Goal: Information Seeking & Learning: Learn about a topic

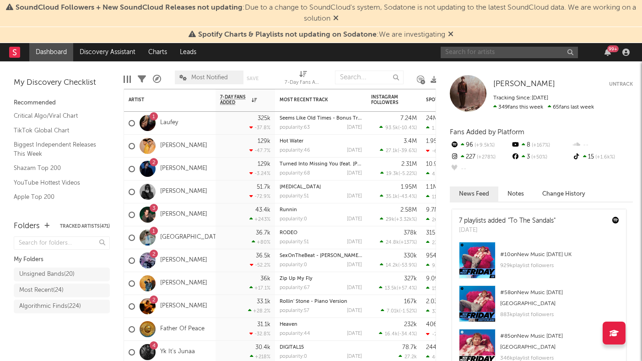
click at [509, 53] on input "text" at bounding box center [509, 52] width 137 height 11
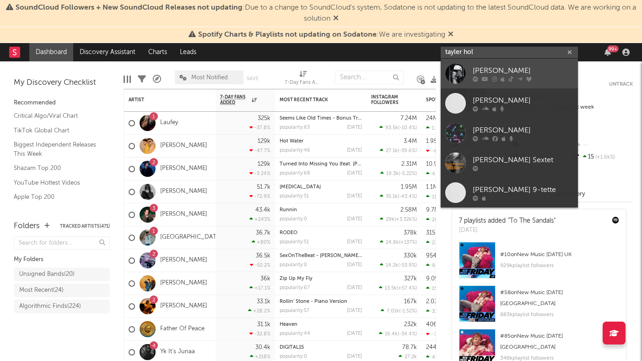
type input "tayler hol"
click at [510, 68] on div "[PERSON_NAME]" at bounding box center [523, 70] width 101 height 11
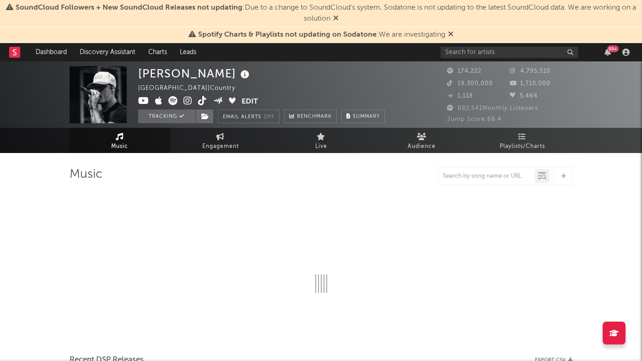
select select "6m"
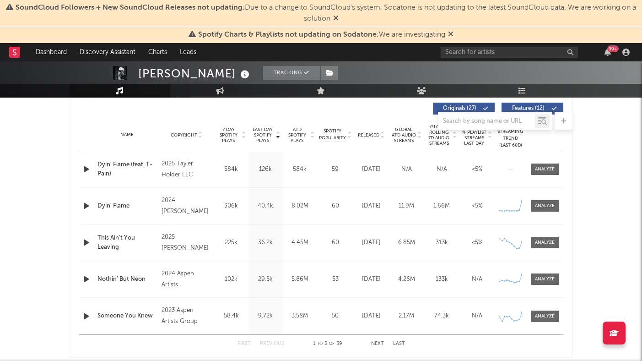
scroll to position [339, 0]
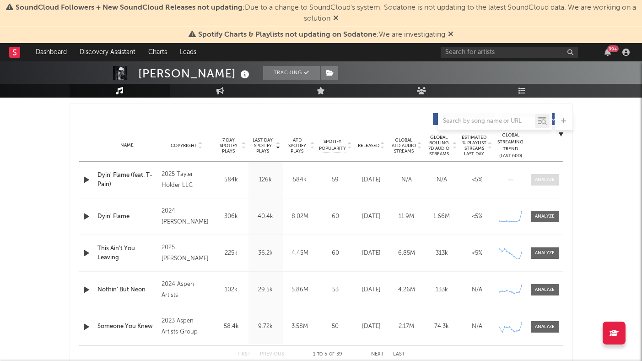
click at [543, 178] on div at bounding box center [545, 179] width 20 height 7
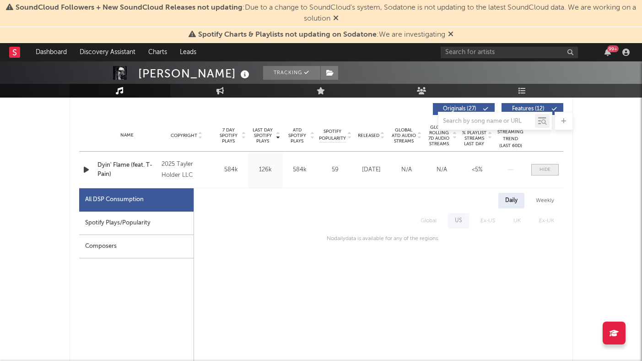
scroll to position [355, 0]
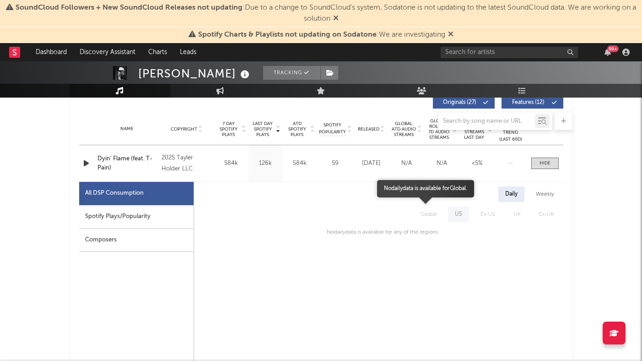
click at [434, 209] on span "Global" at bounding box center [429, 214] width 34 height 16
click at [173, 208] on div "Spotify Plays/Popularity" at bounding box center [136, 216] width 114 height 23
select select "1w"
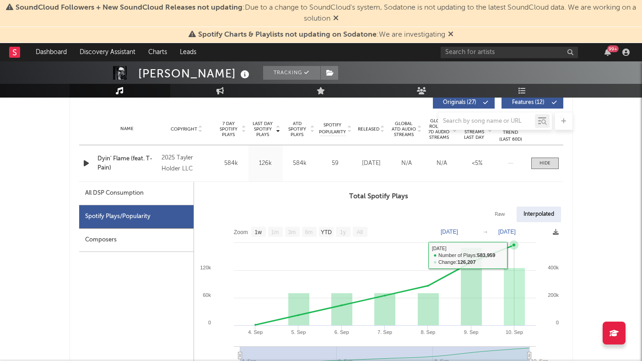
scroll to position [327, 0]
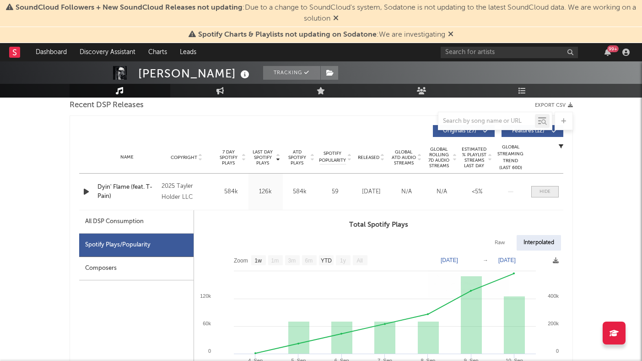
click at [537, 192] on span at bounding box center [545, 191] width 27 height 11
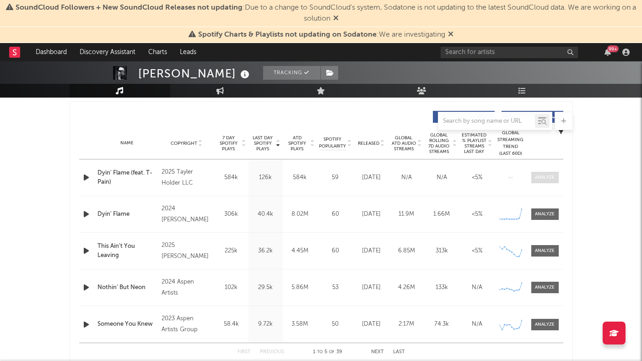
scroll to position [343, 0]
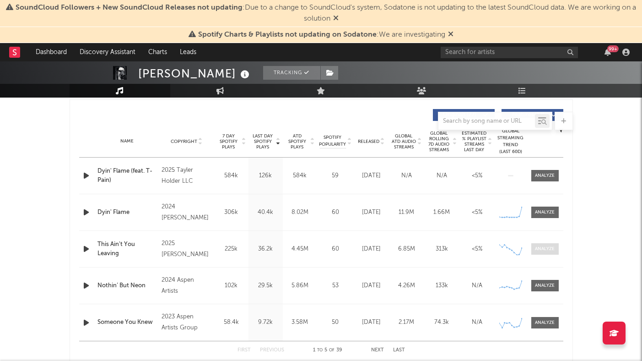
click at [545, 247] on div at bounding box center [545, 248] width 20 height 7
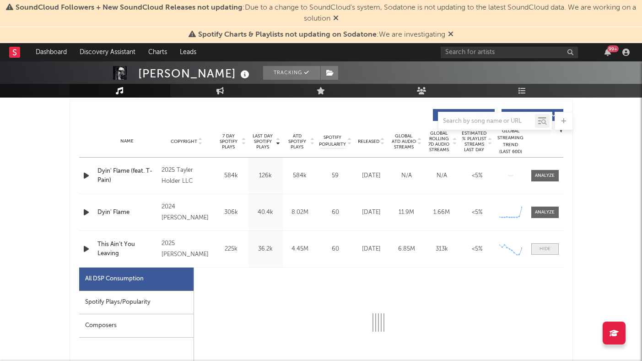
select select "1w"
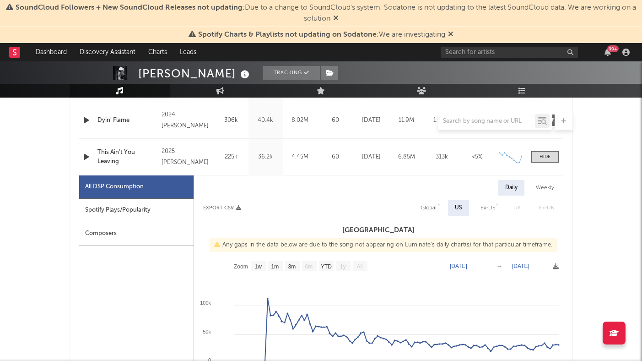
scroll to position [440, 0]
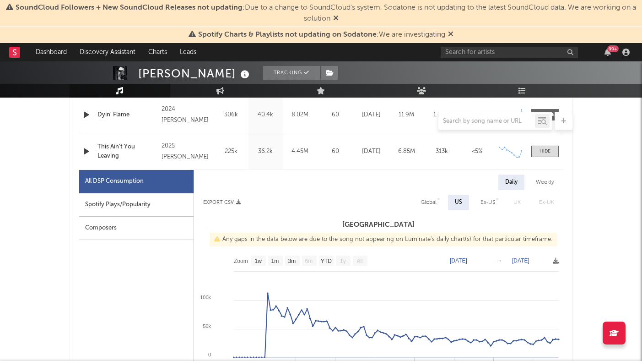
click at [165, 200] on div "Spotify Plays/Popularity" at bounding box center [136, 204] width 114 height 23
select select "1w"
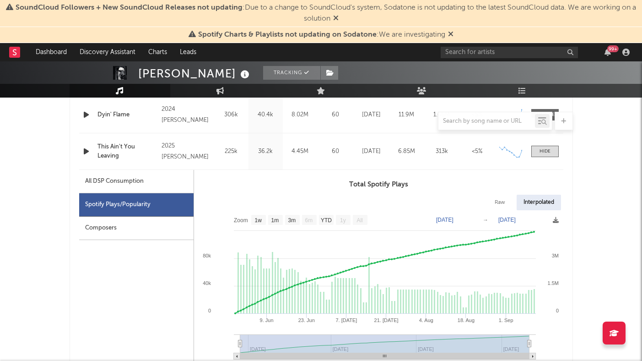
click at [166, 177] on div "All DSP Consumption" at bounding box center [136, 181] width 114 height 23
select select "1w"
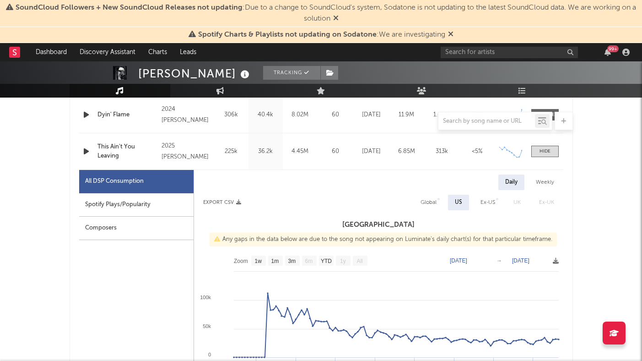
click at [432, 201] on div "Global" at bounding box center [429, 202] width 16 height 11
select select "1w"
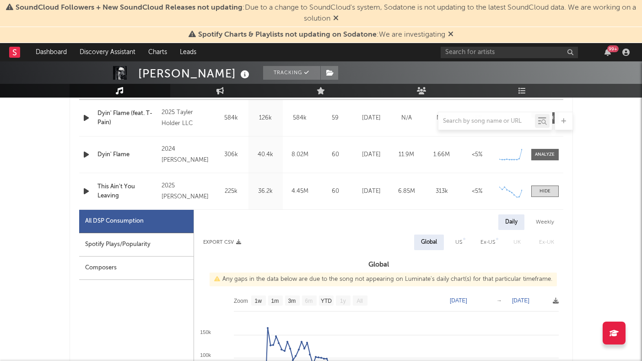
scroll to position [377, 0]
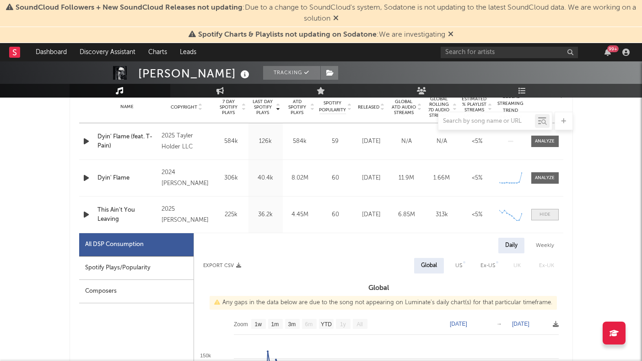
click at [542, 217] on div at bounding box center [545, 214] width 11 height 7
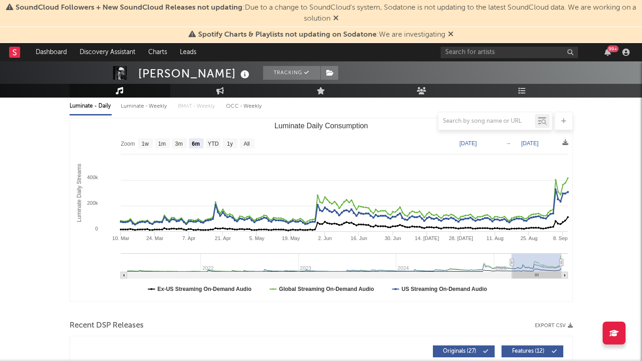
scroll to position [96, 0]
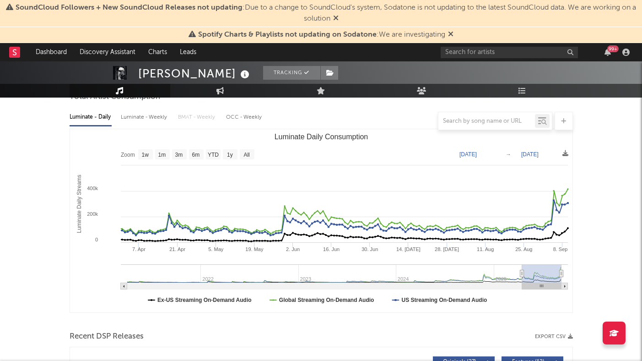
type input "[DATE]"
select select "3m"
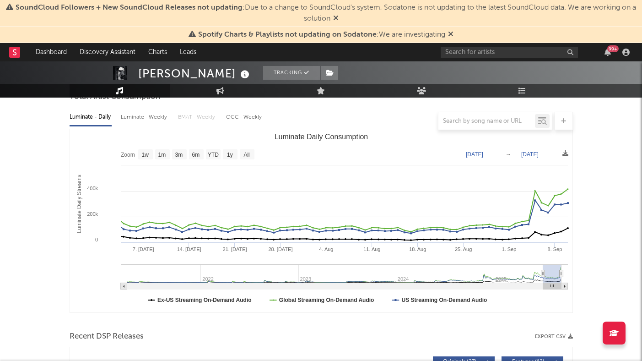
type input "[DATE]"
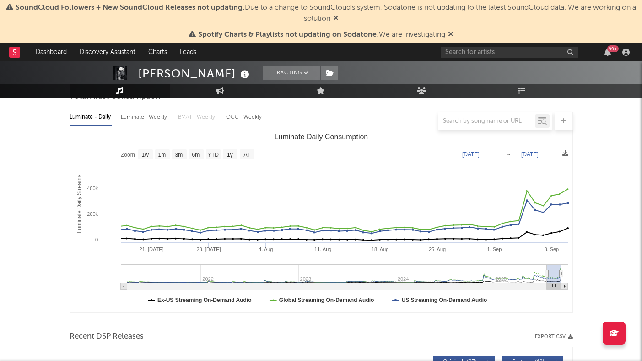
drag, startPoint x: 512, startPoint y: 271, endPoint x: 547, endPoint y: 272, distance: 34.3
click at [547, 272] on icon "Luminate Daily Consumption" at bounding box center [547, 273] width 4 height 7
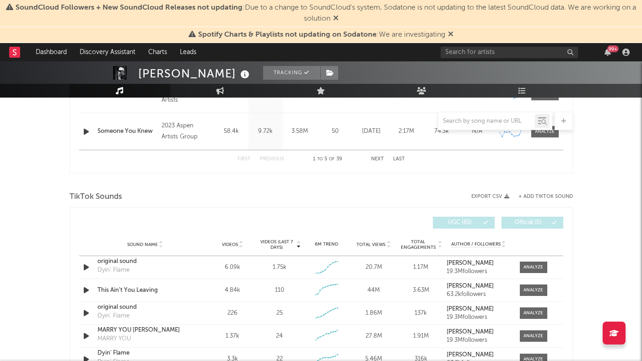
scroll to position [537, 0]
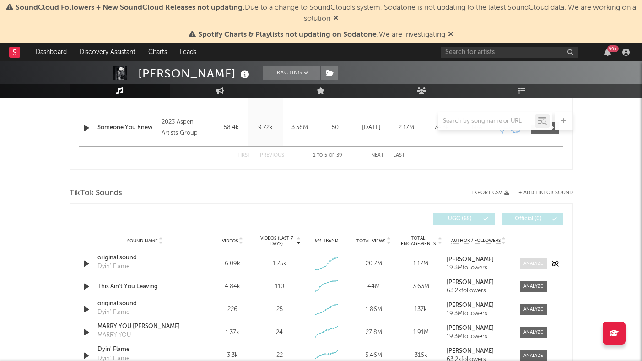
click at [534, 264] on div at bounding box center [534, 263] width 20 height 7
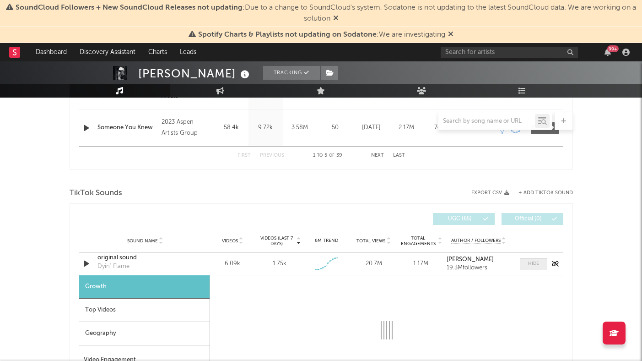
select select "1w"
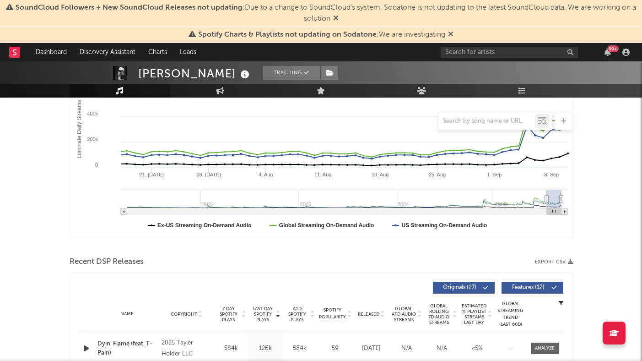
scroll to position [157, 0]
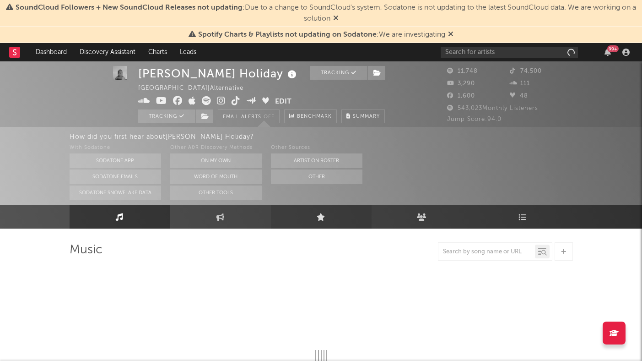
select select "6m"
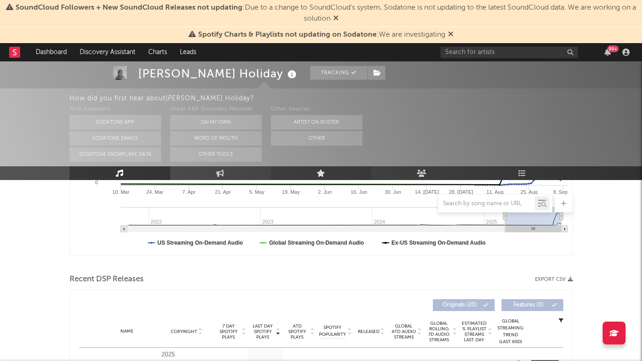
scroll to position [276, 0]
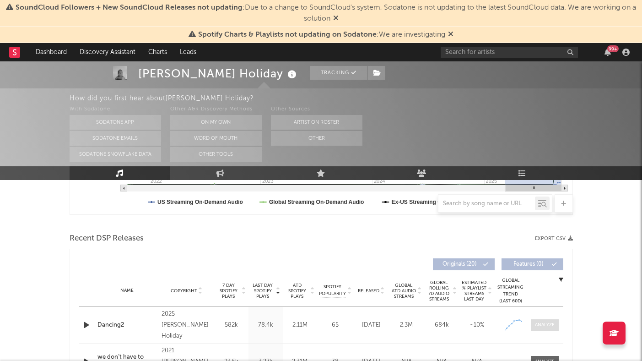
click at [544, 326] on div at bounding box center [545, 324] width 20 height 7
select select "1w"
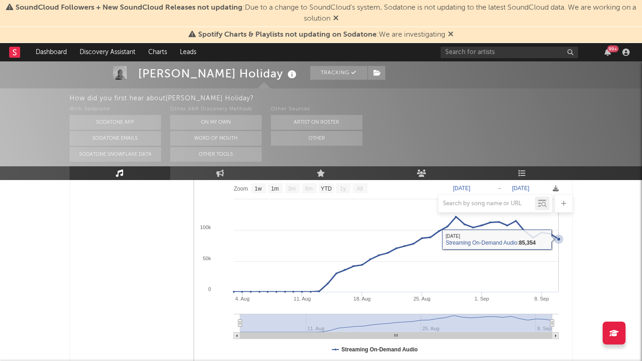
scroll to position [526, 0]
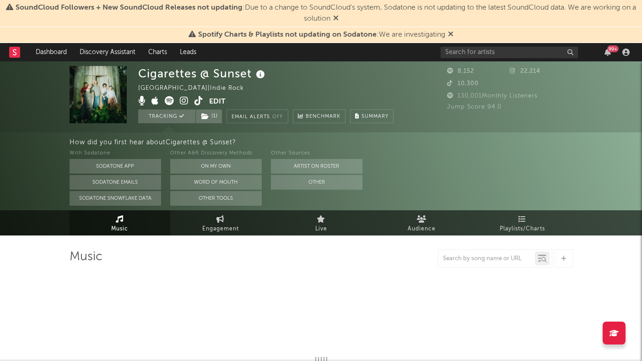
select select "1w"
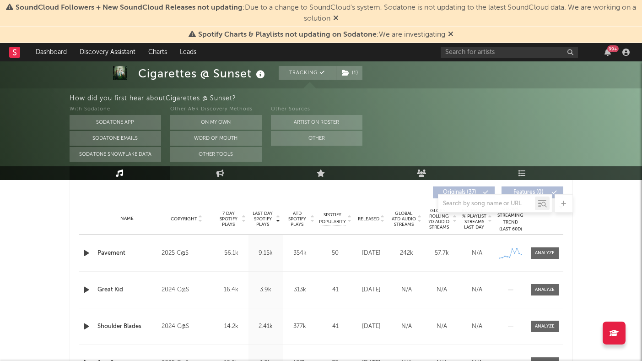
scroll to position [350, 0]
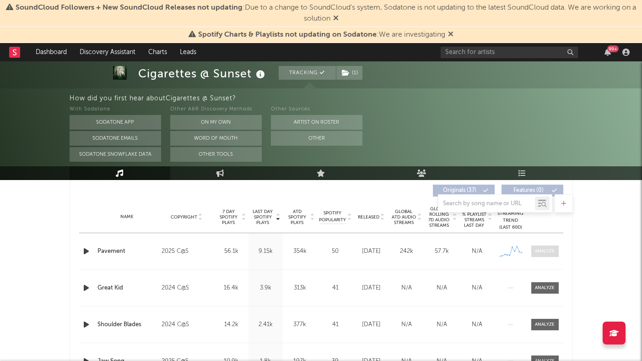
click at [550, 250] on div at bounding box center [545, 251] width 20 height 7
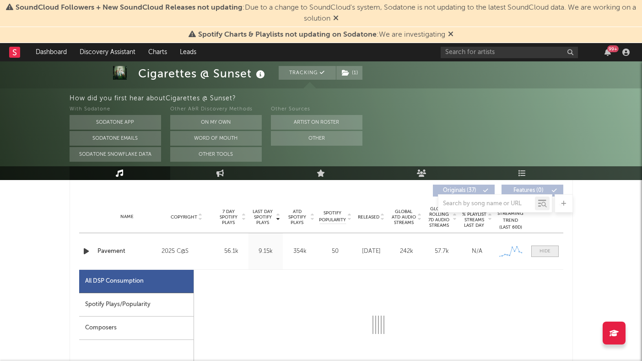
select select "1w"
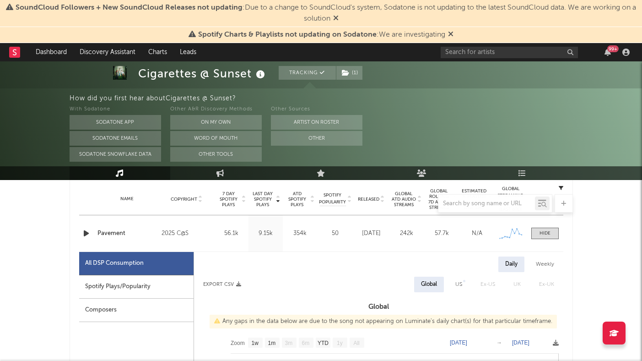
scroll to position [367, 0]
click at [154, 280] on div "Spotify Plays/Popularity" at bounding box center [136, 287] width 114 height 23
select select "1w"
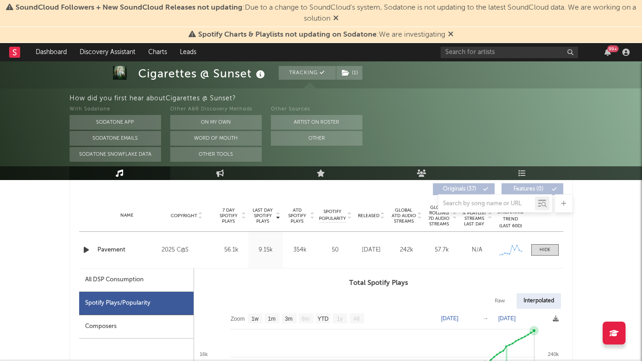
scroll to position [333, 0]
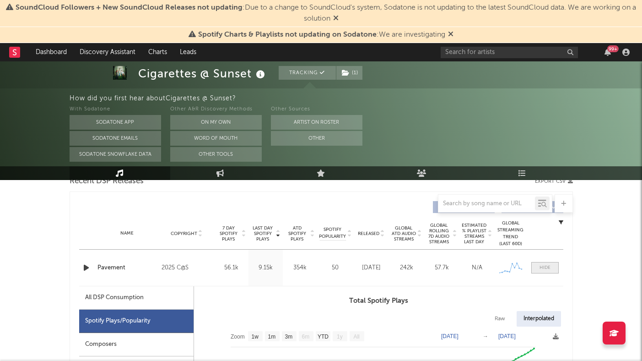
click at [545, 266] on div at bounding box center [545, 267] width 11 height 7
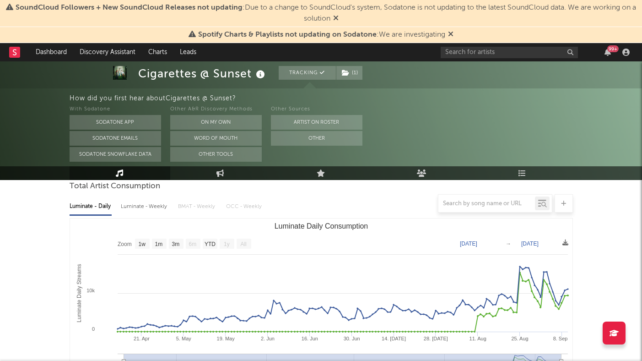
scroll to position [0, 0]
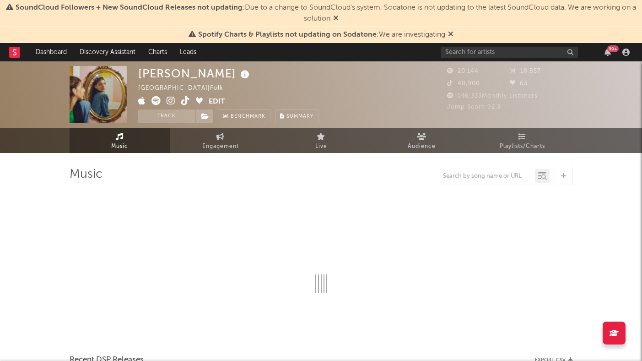
select select "6m"
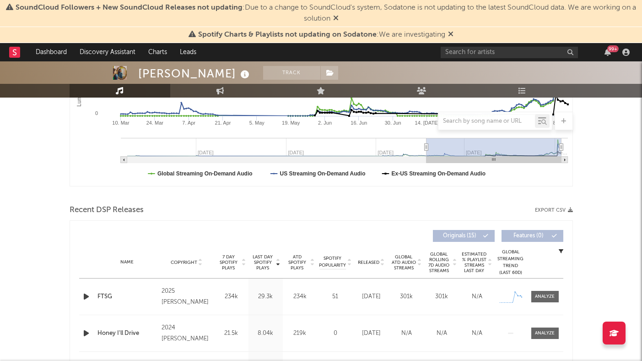
scroll to position [224, 0]
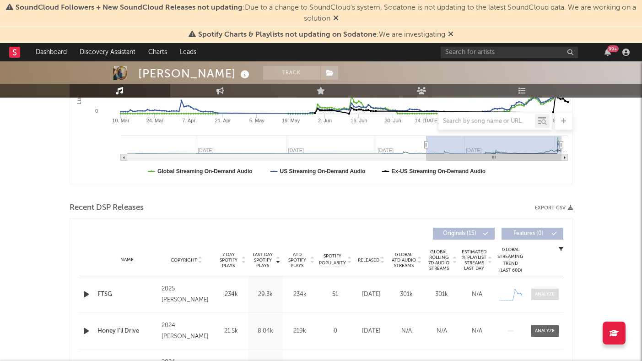
click at [545, 292] on div at bounding box center [545, 294] width 20 height 7
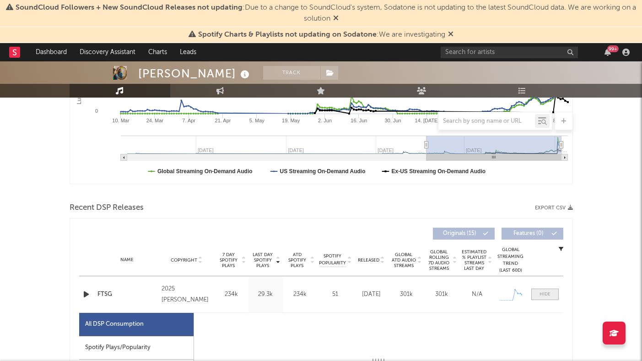
select select "1w"
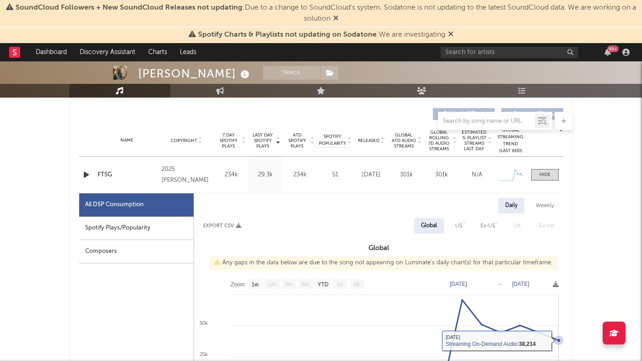
scroll to position [343, 0]
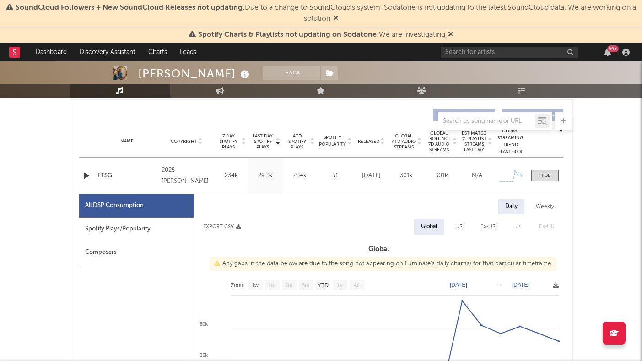
click at [178, 239] on div "Spotify Plays/Popularity" at bounding box center [136, 228] width 114 height 23
select select "1w"
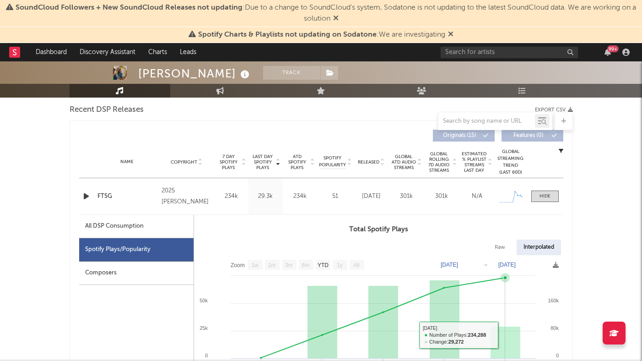
scroll to position [292, 0]
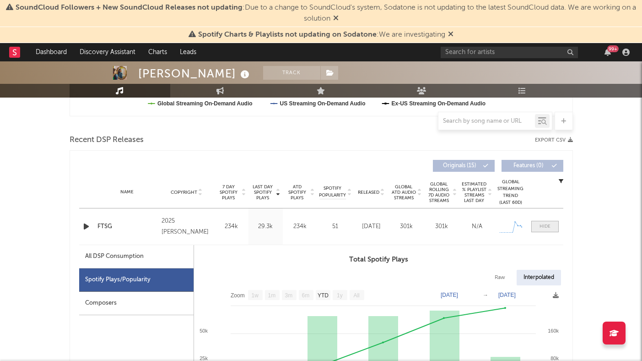
click at [542, 221] on span at bounding box center [545, 226] width 27 height 11
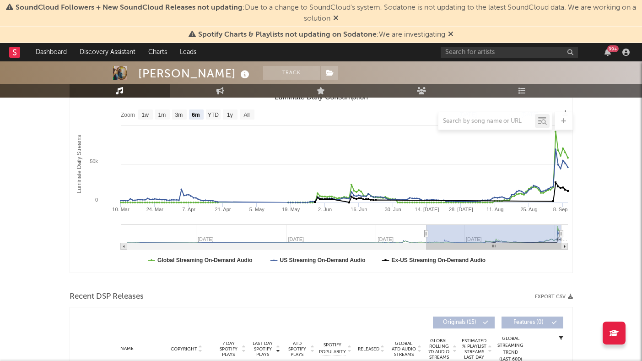
scroll to position [114, 0]
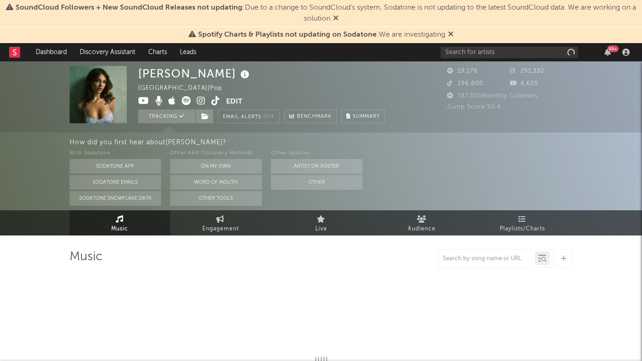
select select "1w"
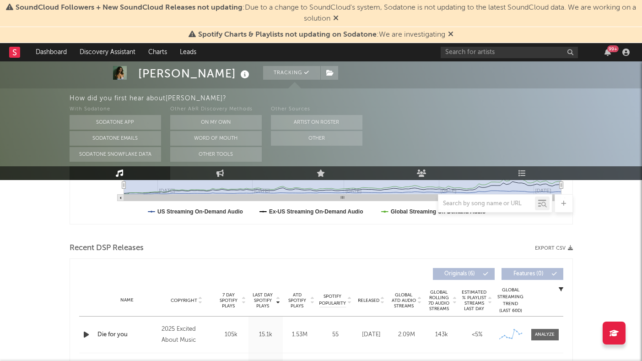
scroll to position [309, 0]
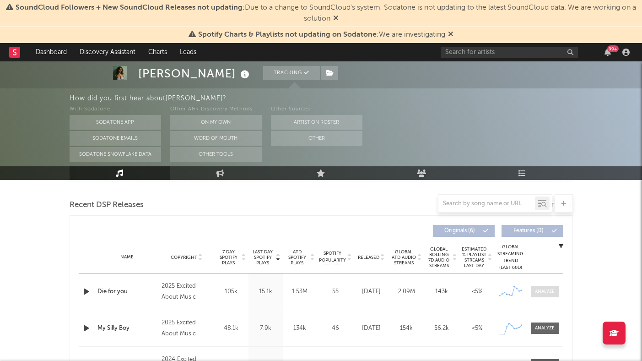
click at [550, 289] on div at bounding box center [545, 291] width 20 height 7
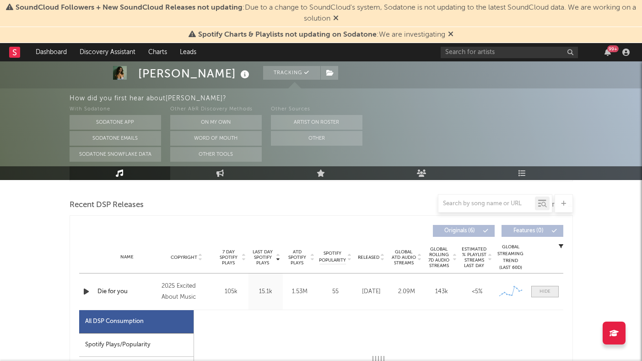
select select "1w"
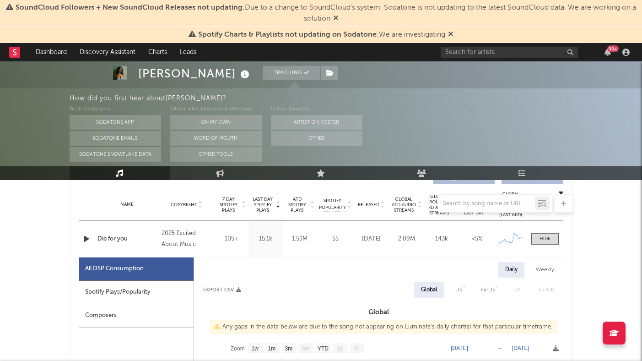
scroll to position [359, 0]
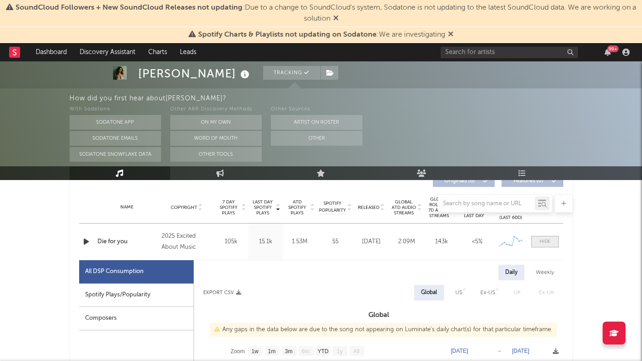
click at [542, 239] on div at bounding box center [545, 241] width 11 height 7
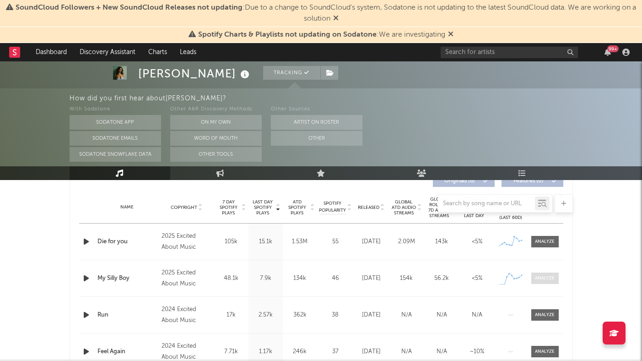
click at [544, 278] on div at bounding box center [545, 278] width 20 height 7
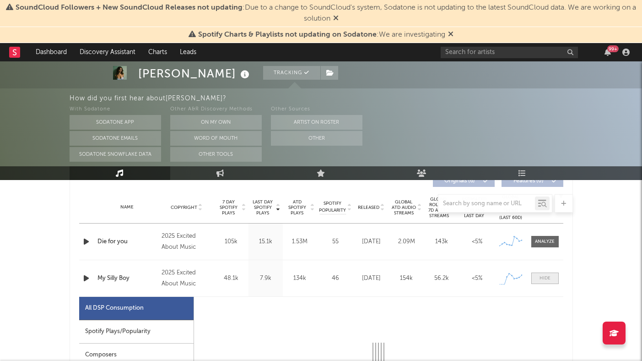
select select "1w"
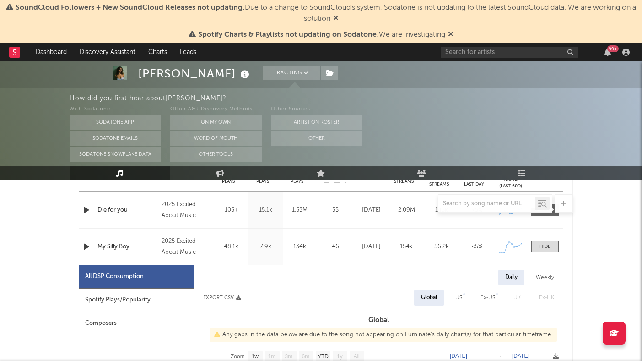
scroll to position [382, 0]
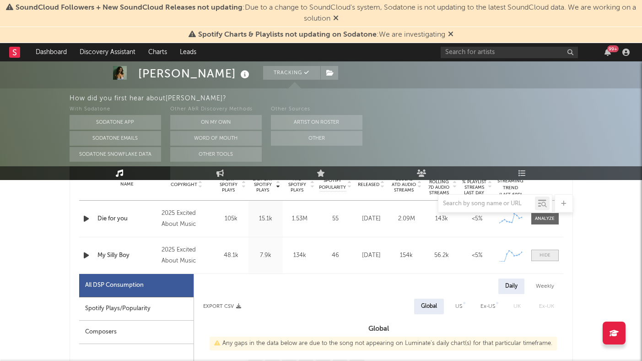
click at [548, 258] on div at bounding box center [545, 255] width 11 height 7
